Goal: Information Seeking & Learning: Understand process/instructions

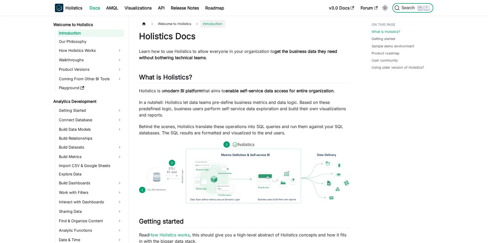
click at [408, 3] on button "Search K" at bounding box center [412, 7] width 41 height 9
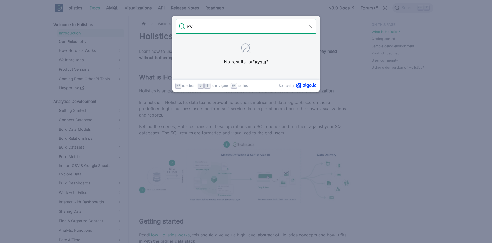
type input "к"
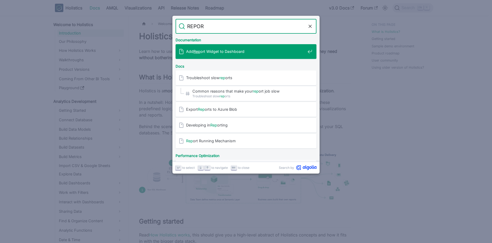
type input "REPORT"
click at [222, 55] on div "Add Report Widget to Dashboard" at bounding box center [248, 51] width 138 height 15
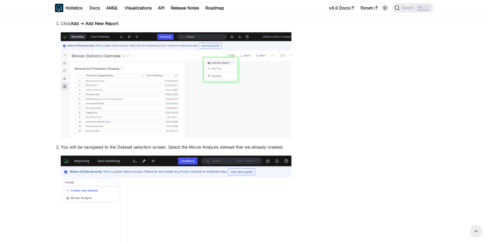
scroll to position [105, 0]
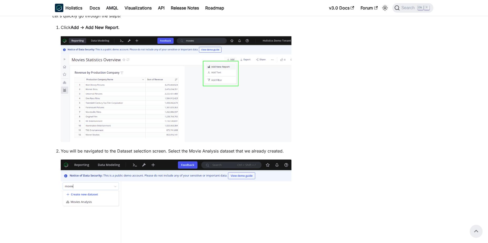
click at [222, 56] on img at bounding box center [176, 89] width 231 height 106
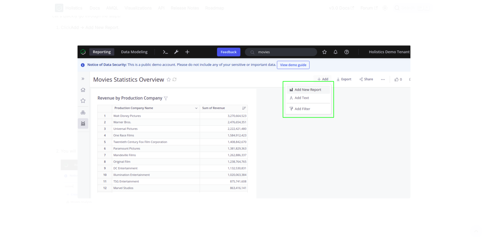
click at [258, 77] on img at bounding box center [244, 122] width 333 height 154
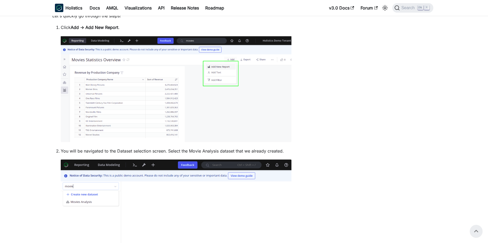
click at [232, 80] on img at bounding box center [176, 89] width 231 height 106
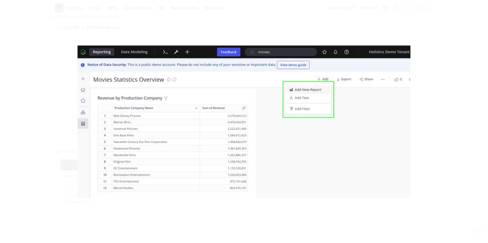
click at [232, 80] on img at bounding box center [244, 122] width 333 height 154
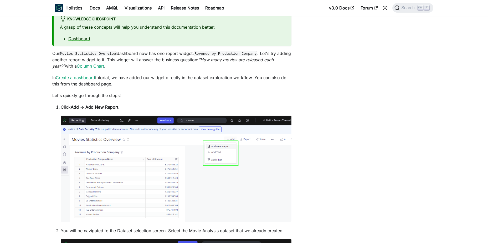
scroll to position [0, 0]
